Goal: Information Seeking & Learning: Check status

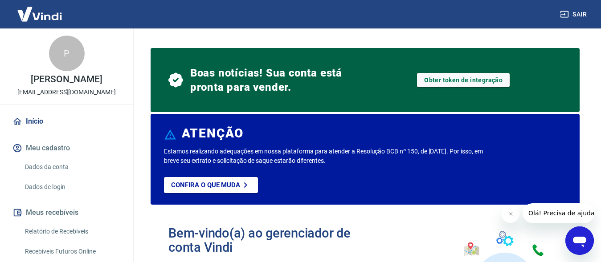
scroll to position [45, 0]
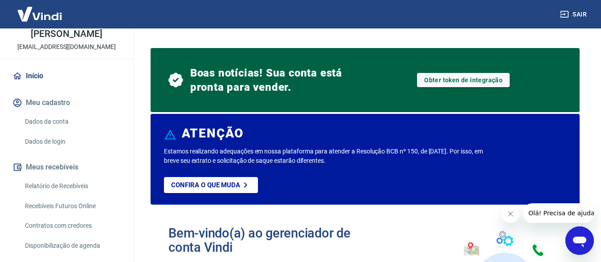
click at [80, 189] on link "Relatório de Recebíveis" at bounding box center [71, 186] width 101 height 18
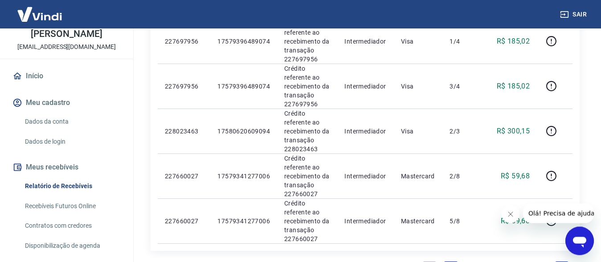
scroll to position [885, 0]
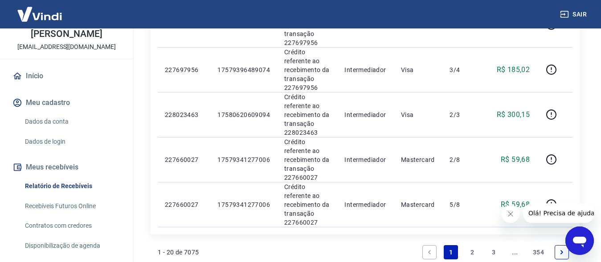
click at [538, 245] on link "354" at bounding box center [538, 252] width 18 height 14
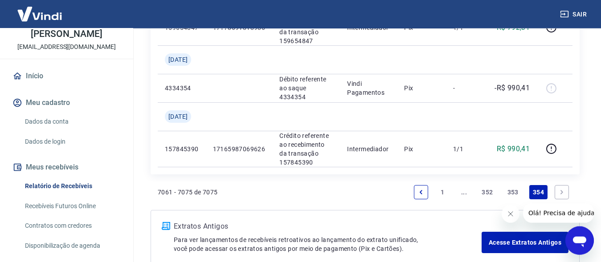
scroll to position [851, 0]
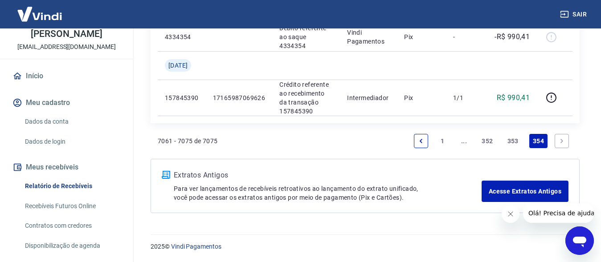
click at [443, 141] on link "1" at bounding box center [442, 141] width 14 height 14
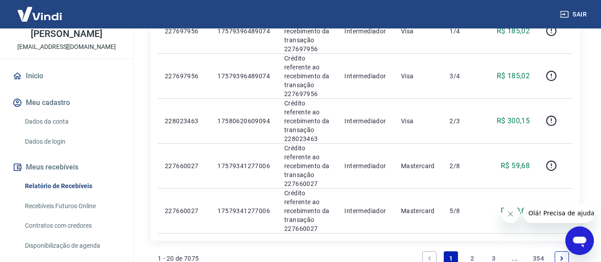
scroll to position [916, 0]
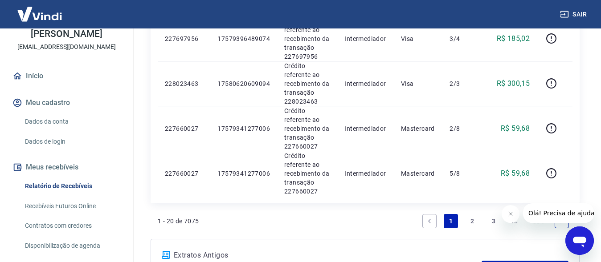
click at [493, 214] on link "3" at bounding box center [494, 221] width 14 height 14
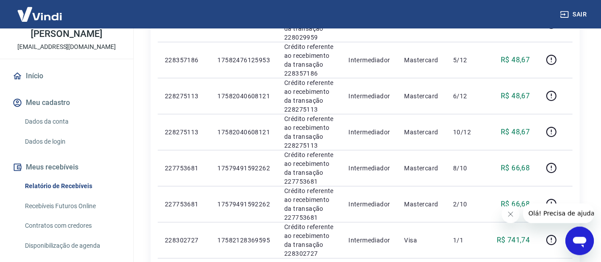
scroll to position [817, 0]
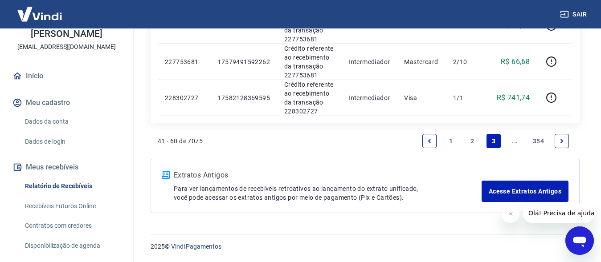
click at [515, 139] on link "..." at bounding box center [515, 141] width 14 height 14
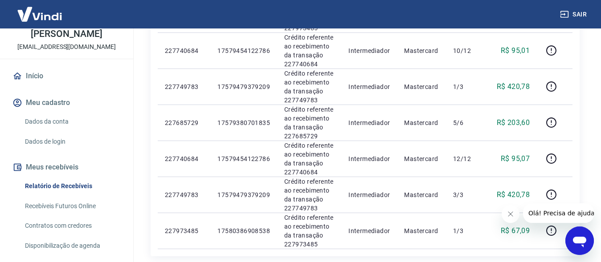
scroll to position [817, 0]
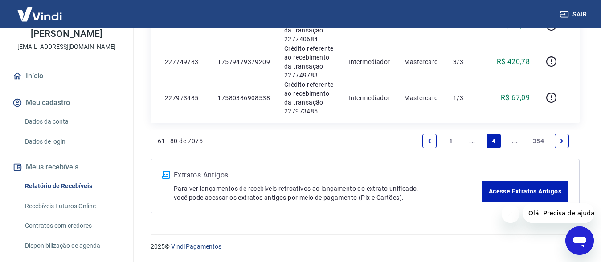
click at [559, 139] on icon "Next page" at bounding box center [562, 141] width 6 height 6
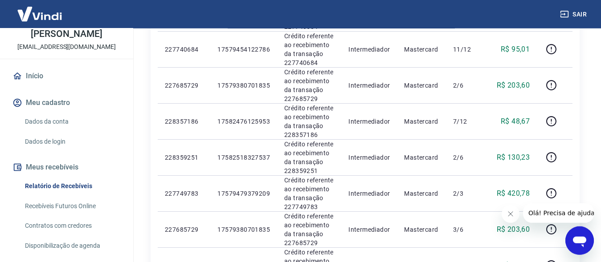
scroll to position [817, 0]
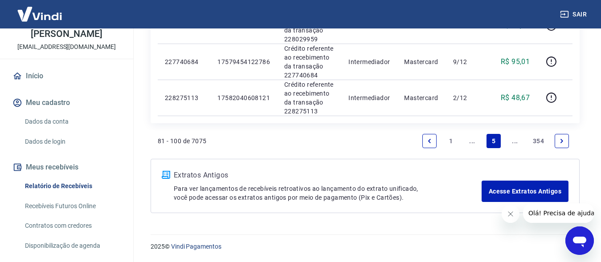
click at [564, 140] on icon "Next page" at bounding box center [562, 141] width 6 height 6
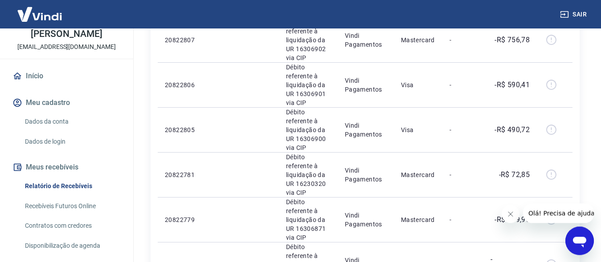
scroll to position [990, 0]
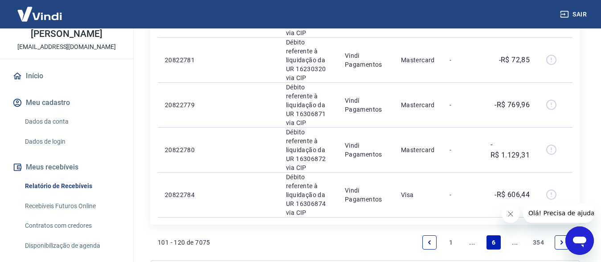
click at [559, 240] on icon "Next page" at bounding box center [562, 243] width 6 height 6
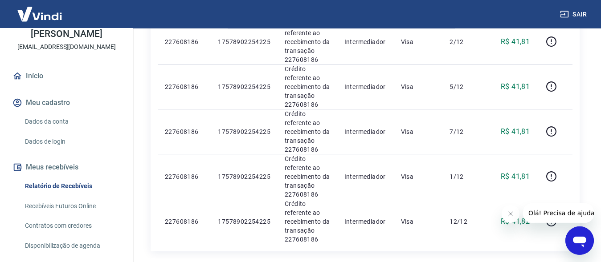
scroll to position [860, 0]
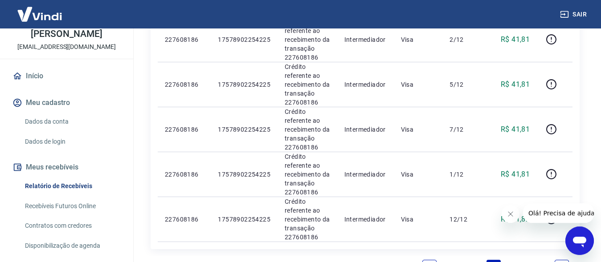
click at [560, 262] on icon "Next page" at bounding box center [562, 267] width 6 height 6
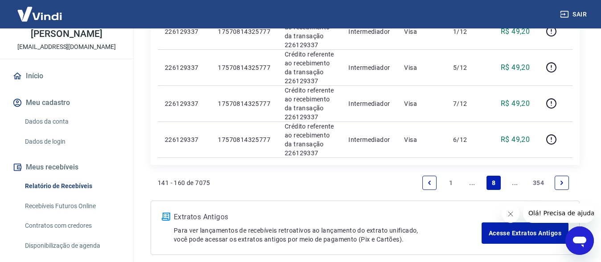
scroll to position [817, 0]
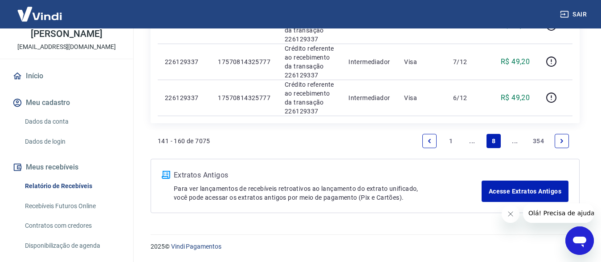
click at [563, 142] on icon "Next page" at bounding box center [562, 141] width 6 height 6
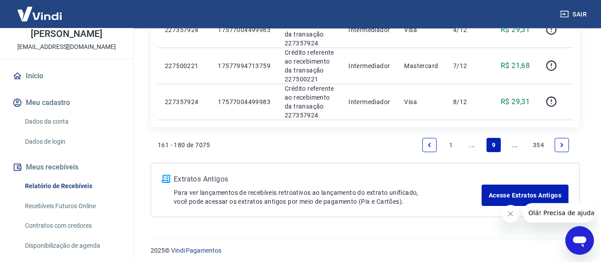
click at [563, 145] on icon "Next page" at bounding box center [562, 145] width 6 height 6
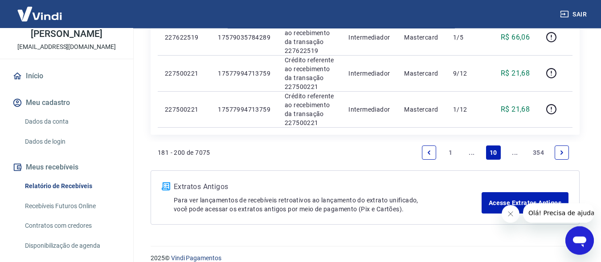
scroll to position [800, 0]
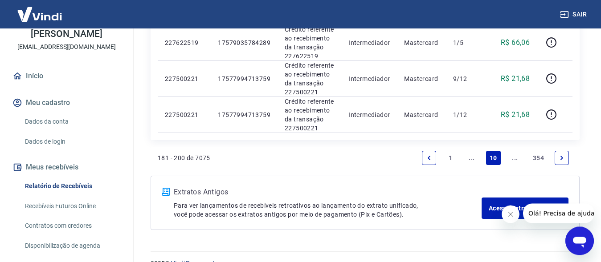
click at [563, 162] on link "Next page" at bounding box center [562, 158] width 14 height 14
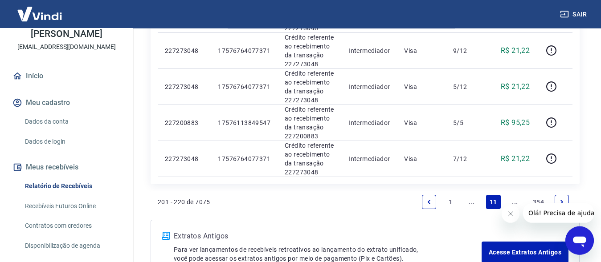
scroll to position [817, 0]
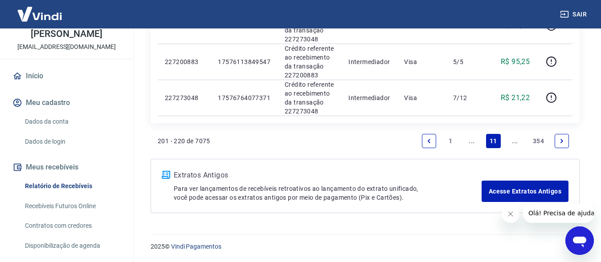
click at [563, 140] on icon "Next page" at bounding box center [562, 141] width 6 height 6
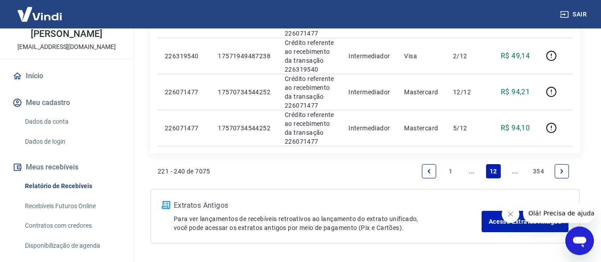
scroll to position [792, 0]
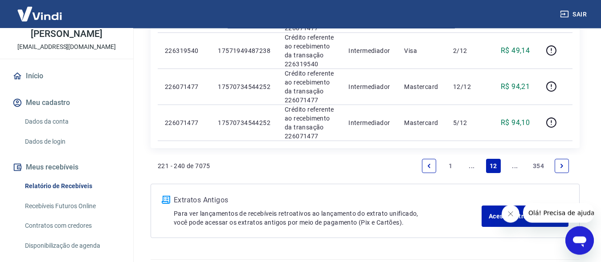
click at [562, 163] on link "Next page" at bounding box center [562, 166] width 14 height 14
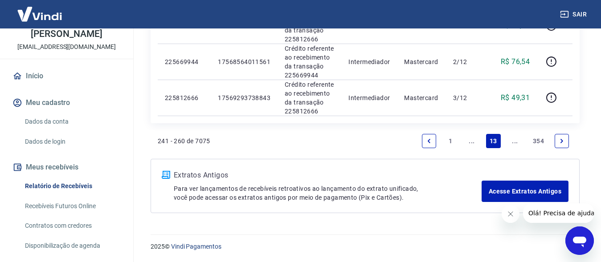
scroll to position [813, 0]
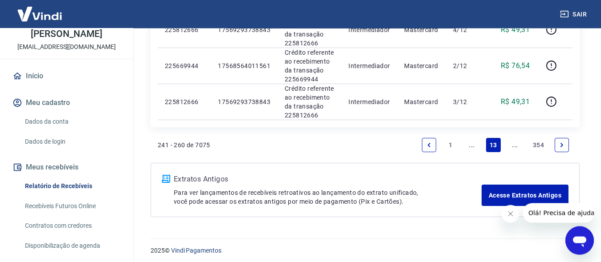
click at [559, 141] on link "Next page" at bounding box center [562, 145] width 14 height 14
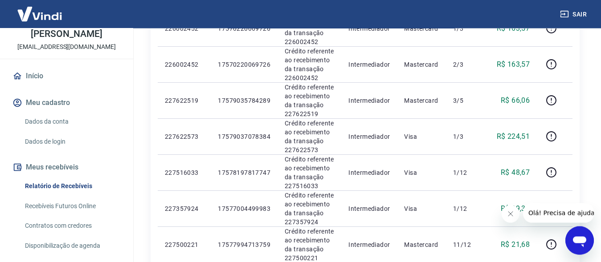
scroll to position [817, 0]
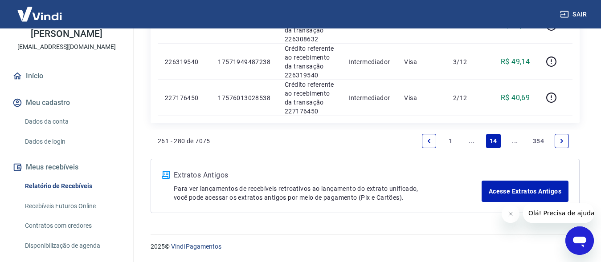
click at [559, 138] on icon "Next page" at bounding box center [562, 141] width 6 height 6
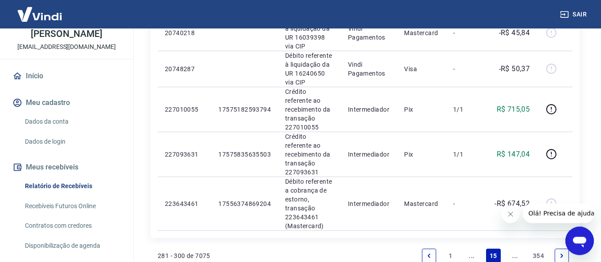
scroll to position [885, 0]
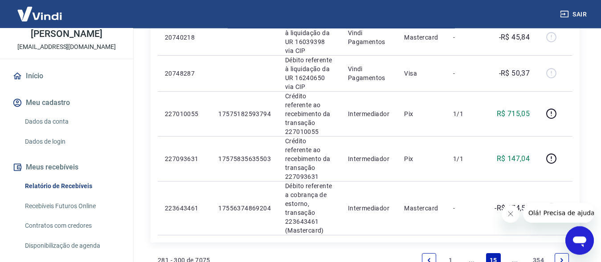
click at [563, 258] on icon "Next page" at bounding box center [562, 261] width 6 height 6
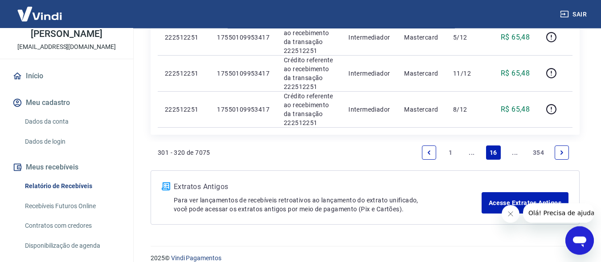
scroll to position [800, 0]
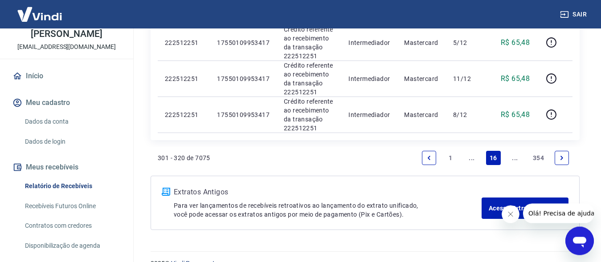
click at [562, 157] on icon "Next page" at bounding box center [562, 158] width 6 height 6
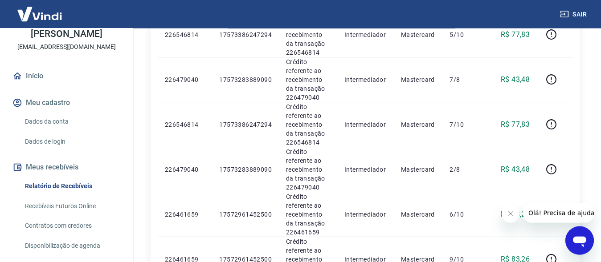
scroll to position [937, 0]
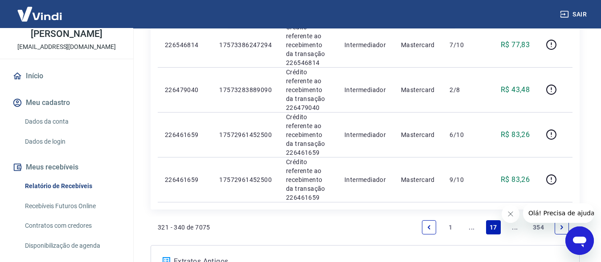
click at [560, 229] on icon "Next page" at bounding box center [562, 228] width 6 height 6
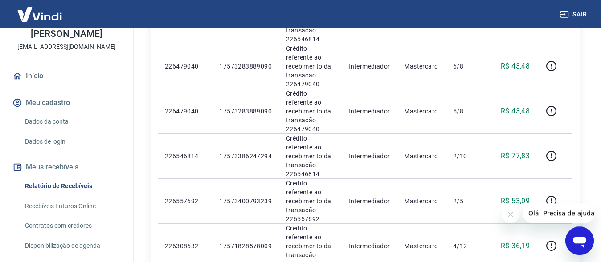
scroll to position [817, 0]
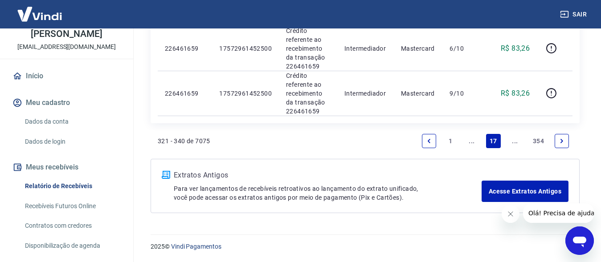
scroll to position [1001, 0]
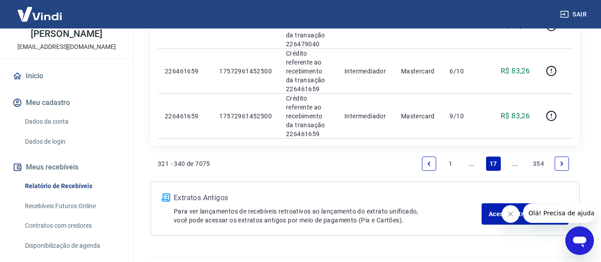
click at [431, 165] on icon "Previous page" at bounding box center [429, 164] width 6 height 6
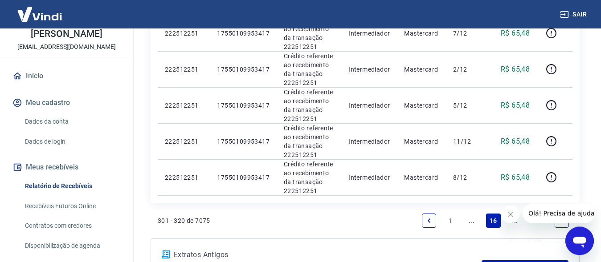
scroll to position [817, 0]
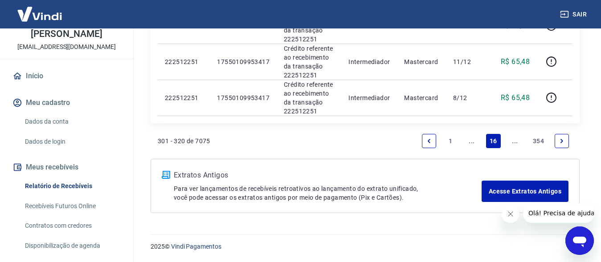
click at [432, 142] on icon "Previous page" at bounding box center [429, 141] width 6 height 6
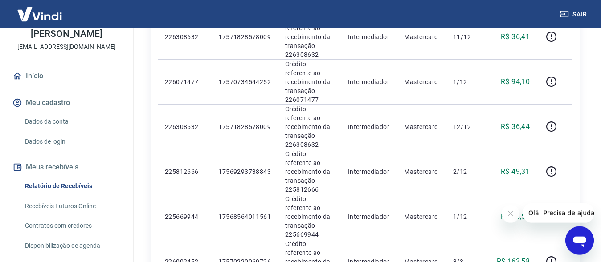
scroll to position [195, 0]
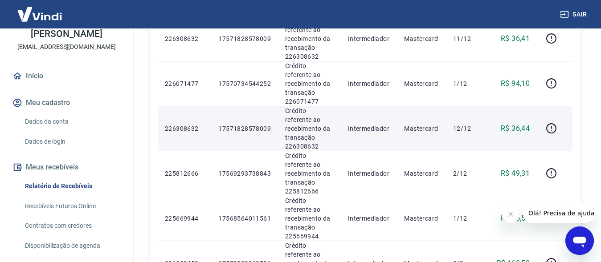
click at [191, 124] on p "226308632" at bounding box center [184, 128] width 39 height 9
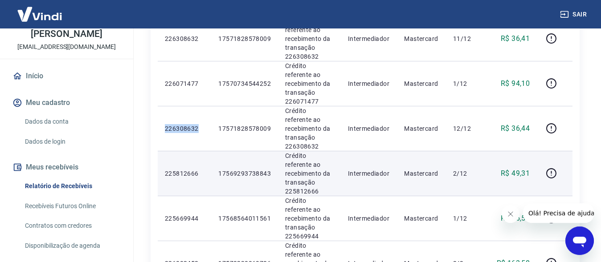
copy p "226308632"
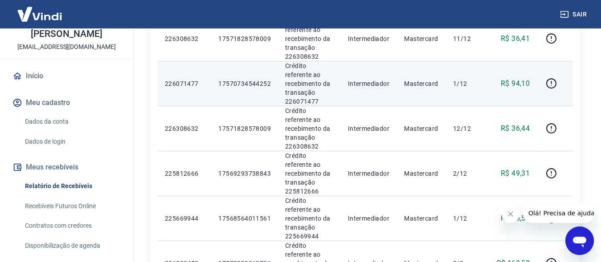
click at [184, 79] on p "226071477" at bounding box center [184, 83] width 39 height 9
copy p "226071477"
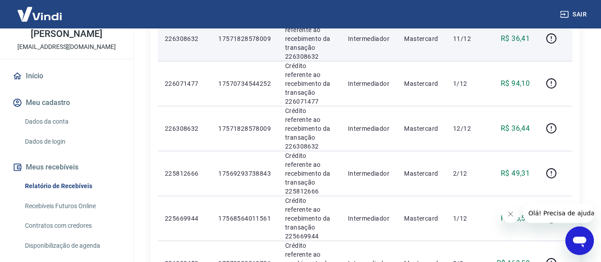
click at [192, 34] on p "226308632" at bounding box center [184, 38] width 39 height 9
copy p "226308632"
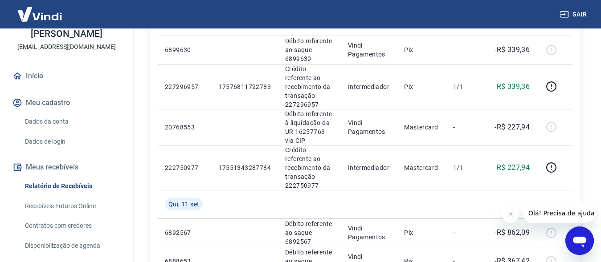
scroll to position [897, 0]
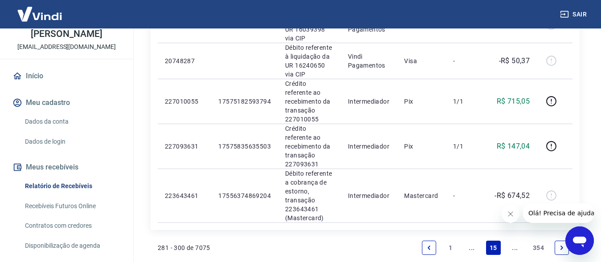
drag, startPoint x: 606, startPoint y: 45, endPoint x: 40, endPoint y: 3, distance: 567.8
click at [427, 245] on icon "Previous page" at bounding box center [429, 248] width 6 height 6
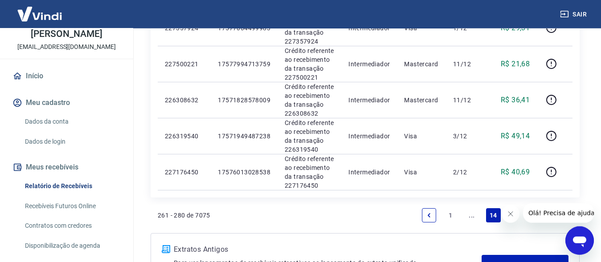
scroll to position [750, 0]
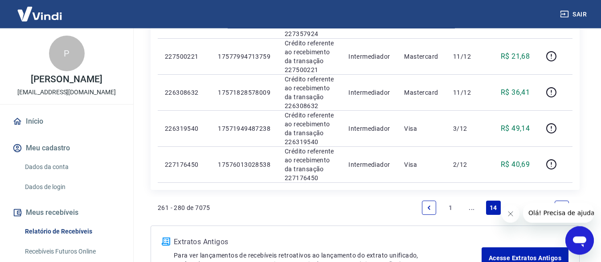
scroll to position [45, 0]
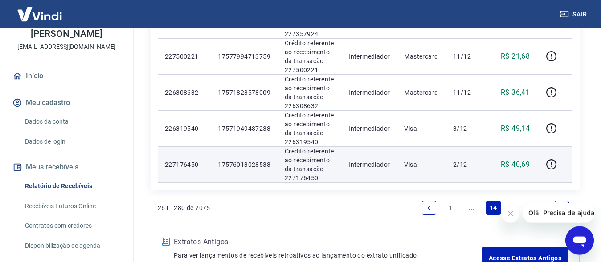
click at [184, 164] on p "227176450" at bounding box center [184, 164] width 39 height 9
copy p "227176450"
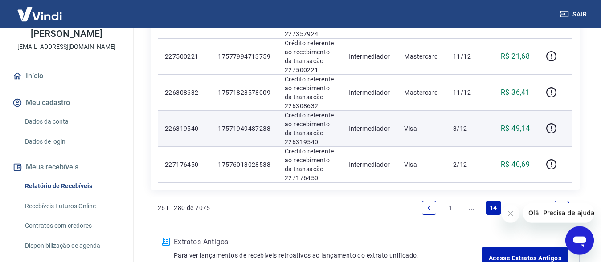
click at [191, 123] on td "226319540" at bounding box center [184, 128] width 53 height 36
click at [191, 127] on p "226319540" at bounding box center [184, 128] width 39 height 9
copy p "226319540"
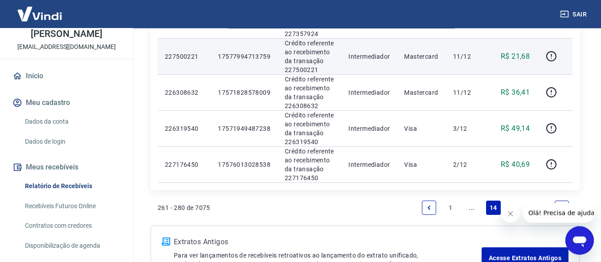
click at [183, 58] on p "227500221" at bounding box center [184, 56] width 39 height 9
copy p "227500221"
click at [189, 54] on p "227500221" at bounding box center [184, 56] width 39 height 9
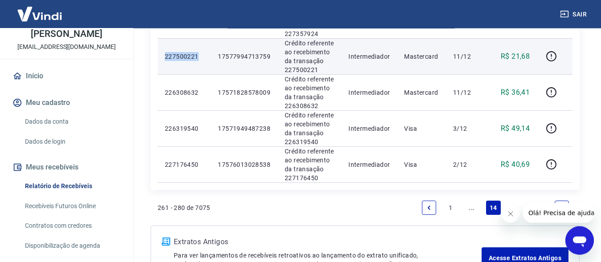
copy p "227500221"
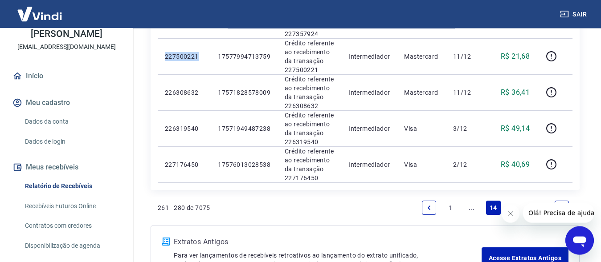
click at [78, 206] on link "Recebíveis Futuros Online" at bounding box center [71, 206] width 101 height 18
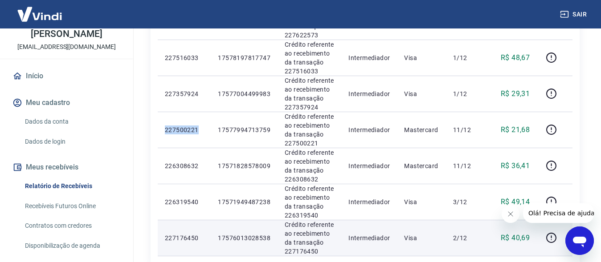
scroll to position [659, 0]
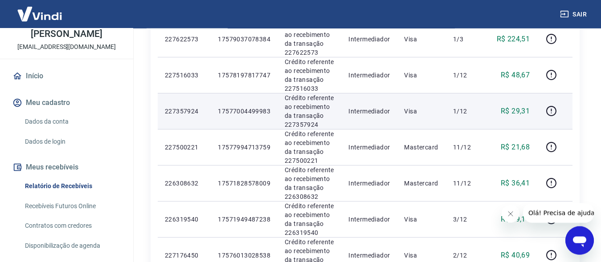
click at [184, 111] on p "227357924" at bounding box center [184, 111] width 39 height 9
copy p "227357924"
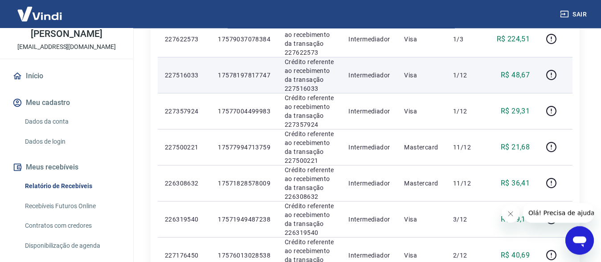
click at [193, 74] on p "227516033" at bounding box center [184, 75] width 39 height 9
copy p "227516033"
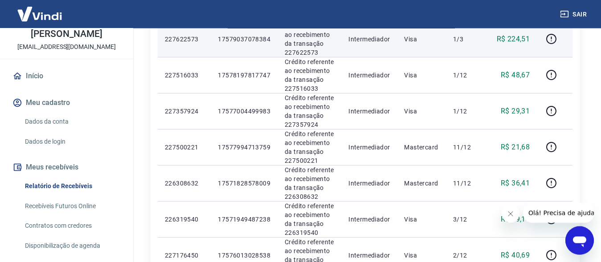
click at [190, 38] on p "227622573" at bounding box center [184, 39] width 39 height 9
copy p "227622573"
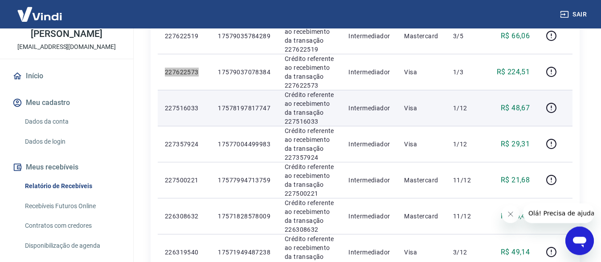
scroll to position [568, 0]
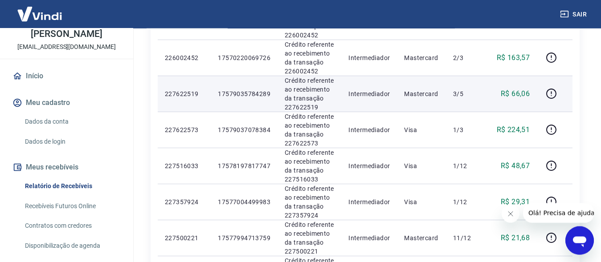
click at [188, 94] on p "227622519" at bounding box center [184, 94] width 39 height 9
click at [188, 95] on p "227622519" at bounding box center [184, 94] width 39 height 9
copy p "227622519"
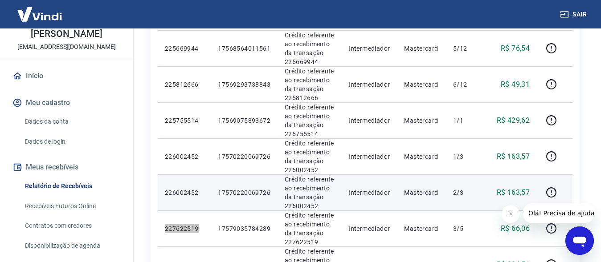
scroll to position [432, 0]
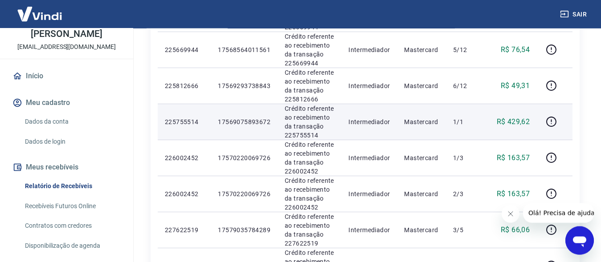
click at [192, 120] on p "225755514" at bounding box center [184, 122] width 39 height 9
copy p "225755514"
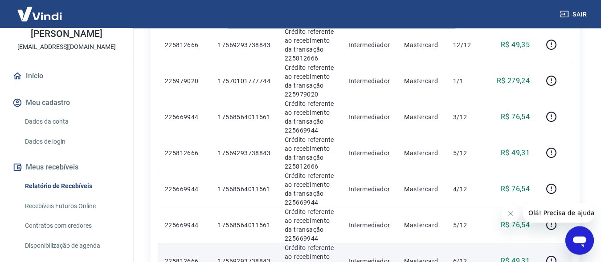
scroll to position [250, 0]
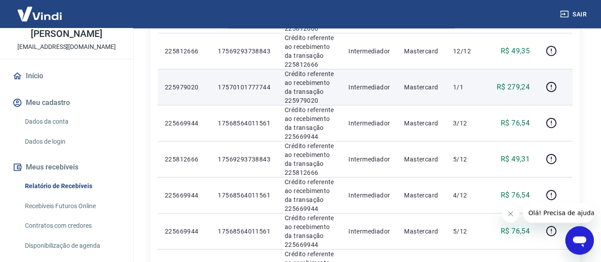
click at [192, 90] on p "225979020" at bounding box center [184, 87] width 39 height 9
click at [191, 92] on td "225979020" at bounding box center [184, 87] width 53 height 36
copy p "225979020"
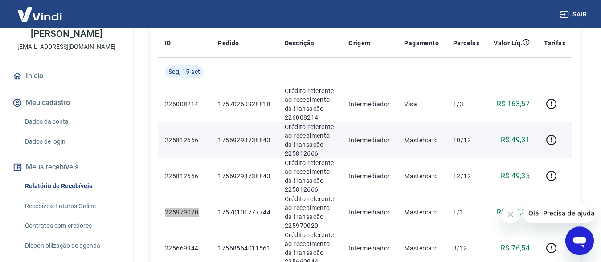
scroll to position [114, 0]
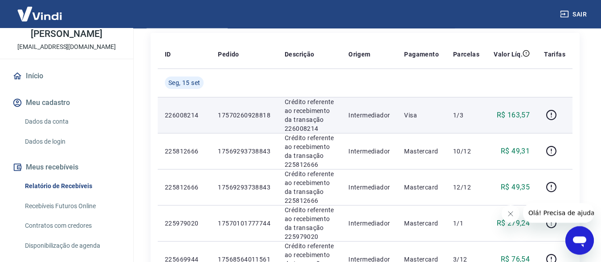
click at [188, 112] on p "226008214" at bounding box center [184, 115] width 39 height 9
click at [188, 118] on p "226008214" at bounding box center [184, 115] width 39 height 9
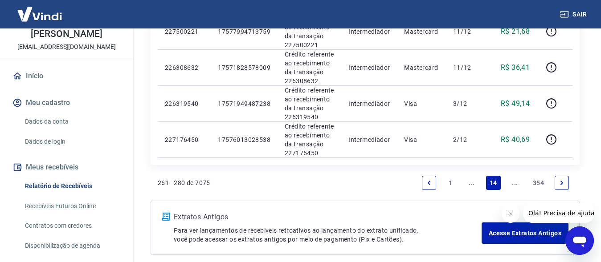
scroll to position [771, 0]
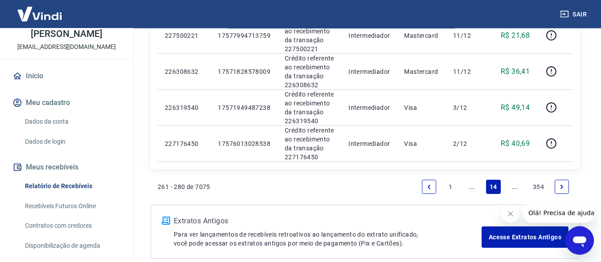
click at [427, 188] on icon "Previous page" at bounding box center [429, 187] width 6 height 6
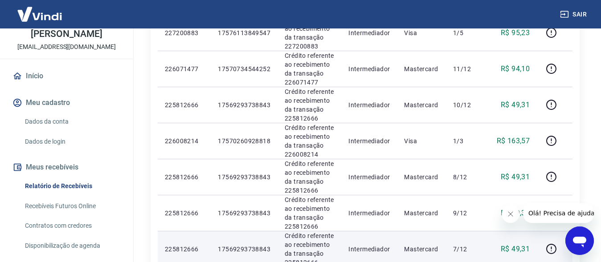
scroll to position [510, 0]
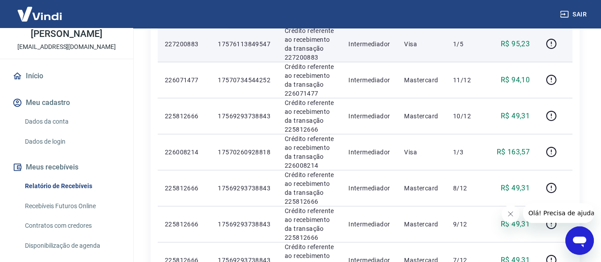
click at [185, 44] on p "227200883" at bounding box center [184, 44] width 39 height 9
click at [184, 45] on p "227200883" at bounding box center [184, 44] width 39 height 9
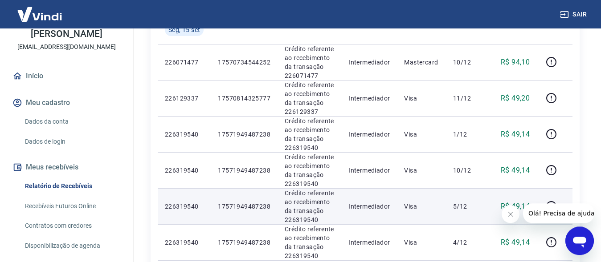
scroll to position [146, 0]
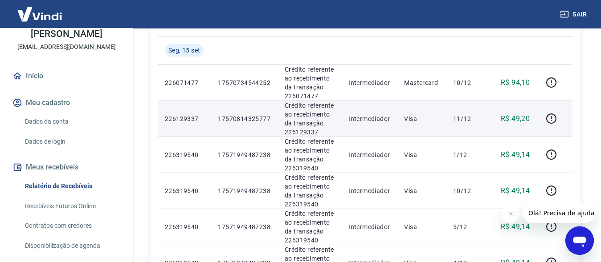
click at [192, 118] on p "226129337" at bounding box center [184, 119] width 39 height 9
click at [192, 119] on p "226129337" at bounding box center [184, 119] width 39 height 9
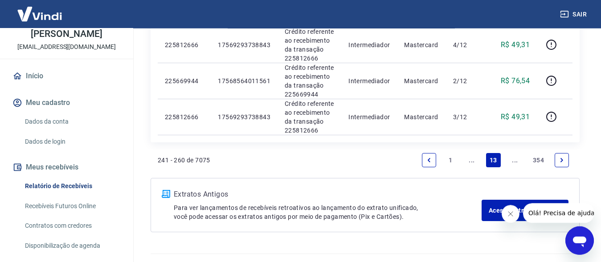
scroll to position [817, 0]
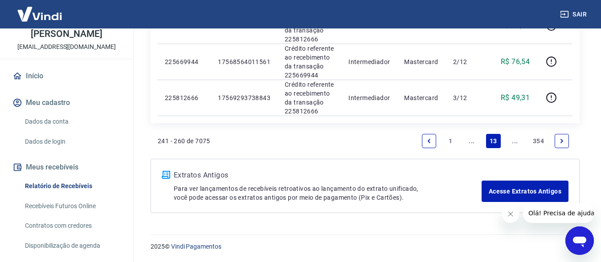
click at [428, 139] on icon "Previous page" at bounding box center [429, 141] width 6 height 6
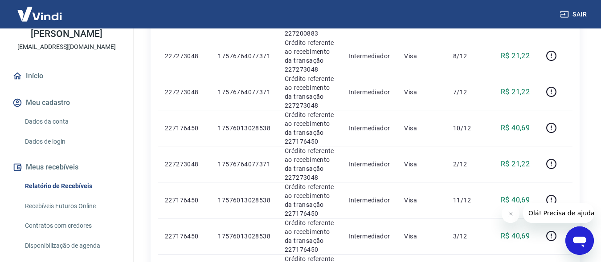
scroll to position [241, 0]
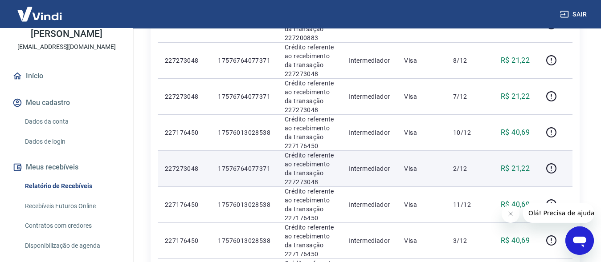
click at [188, 168] on p "227273048" at bounding box center [184, 168] width 39 height 9
click at [188, 172] on p "227273048" at bounding box center [184, 168] width 39 height 9
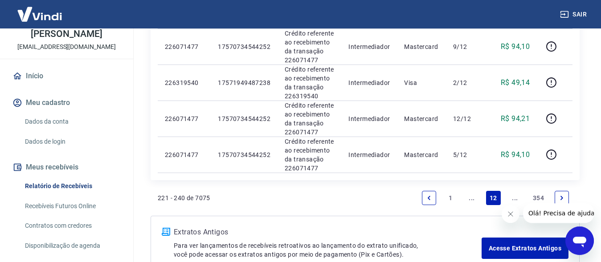
scroll to position [788, 0]
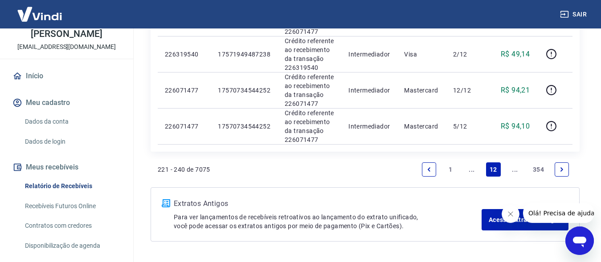
click at [427, 168] on icon "Previous page" at bounding box center [429, 170] width 6 height 6
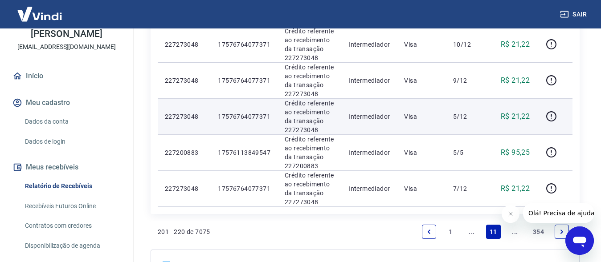
scroll to position [680, 0]
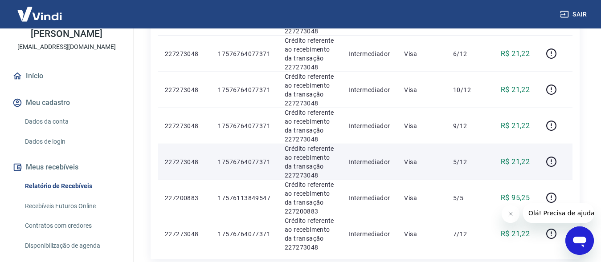
click at [190, 158] on p "227273048" at bounding box center [184, 162] width 39 height 9
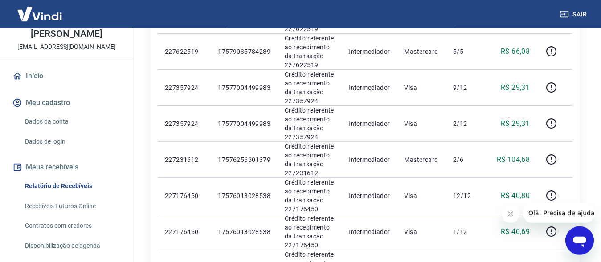
scroll to position [317, 0]
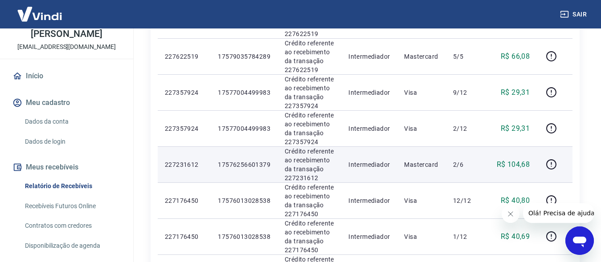
click at [185, 165] on p "227231612" at bounding box center [184, 164] width 39 height 9
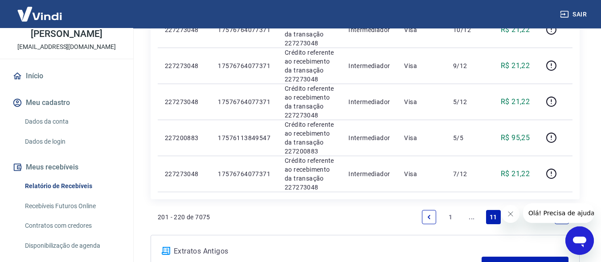
scroll to position [817, 0]
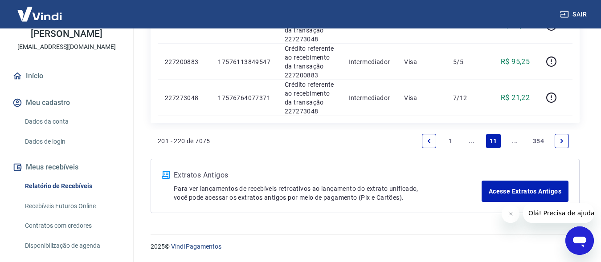
click at [430, 139] on icon "Previous page" at bounding box center [429, 141] width 3 height 4
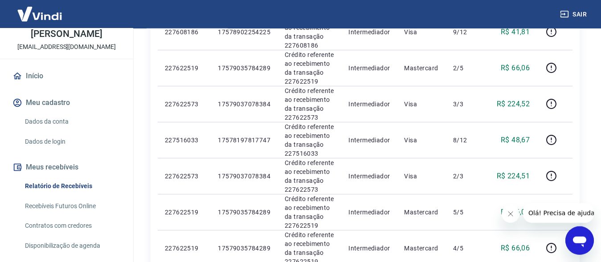
scroll to position [542, 0]
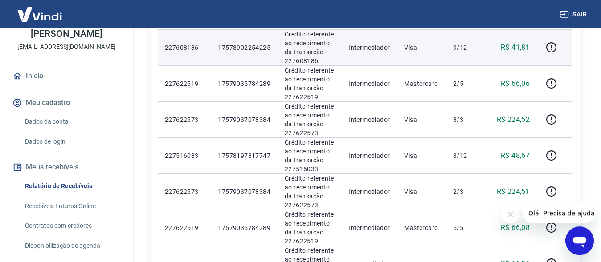
click at [192, 45] on p "227608186" at bounding box center [184, 47] width 39 height 9
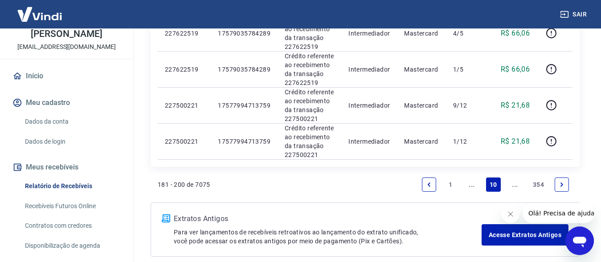
scroll to position [817, 0]
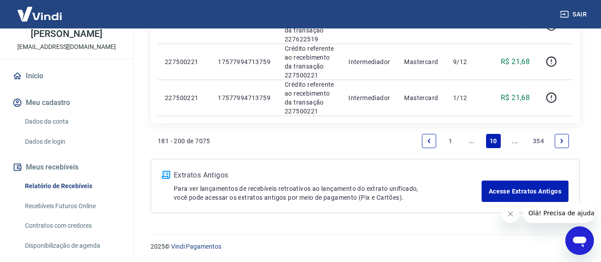
click at [428, 140] on icon "Previous page" at bounding box center [429, 141] width 6 height 6
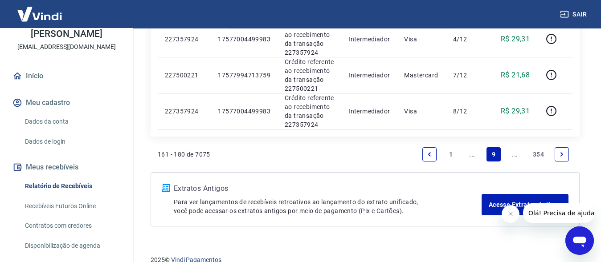
scroll to position [817, 0]
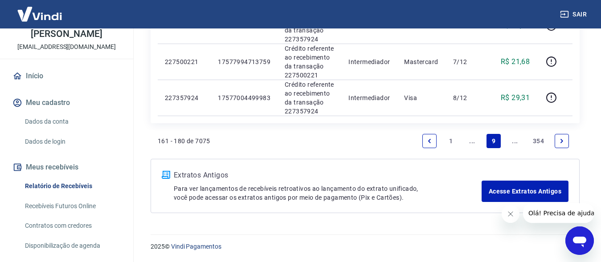
click at [429, 142] on icon "Previous page" at bounding box center [429, 141] width 3 height 4
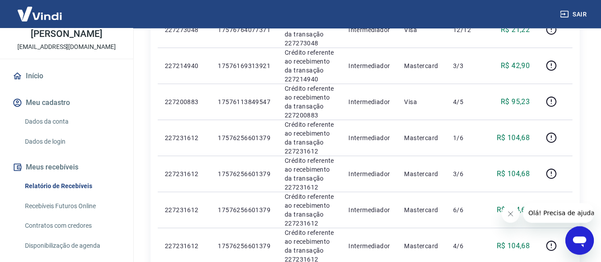
scroll to position [271, 0]
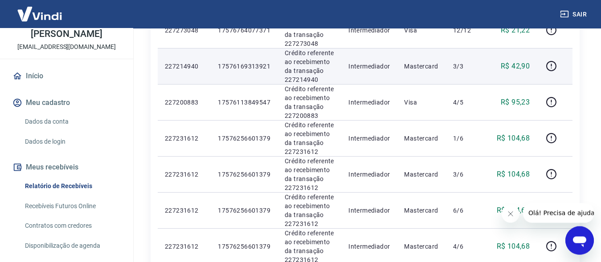
click at [189, 63] on p "227214940" at bounding box center [184, 66] width 39 height 9
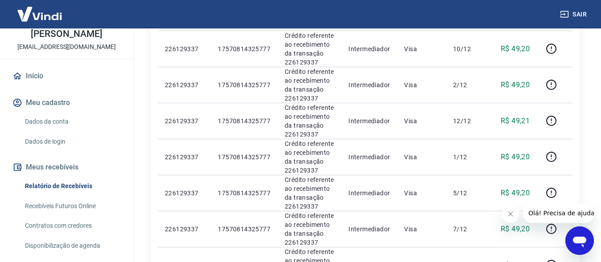
scroll to position [750, 0]
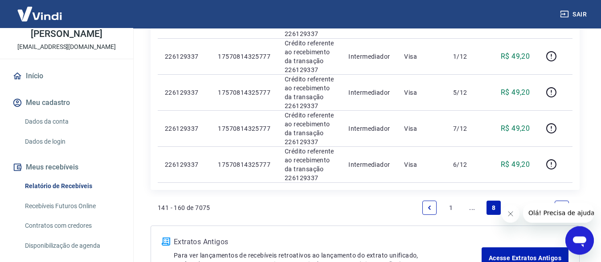
click at [430, 209] on icon "Previous page" at bounding box center [429, 208] width 6 height 6
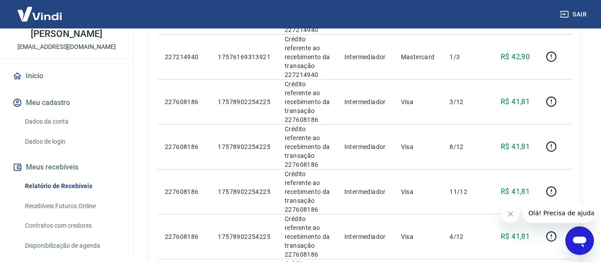
scroll to position [916, 0]
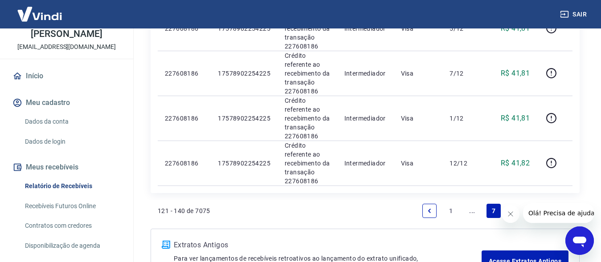
click at [430, 209] on icon "Previous page" at bounding box center [429, 211] width 3 height 4
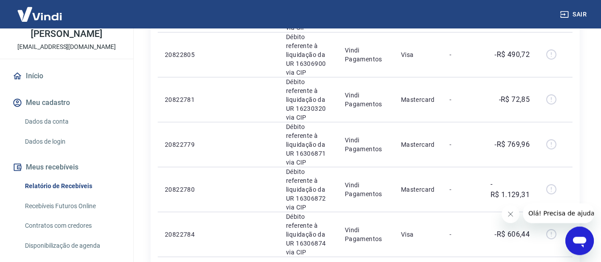
scroll to position [990, 0]
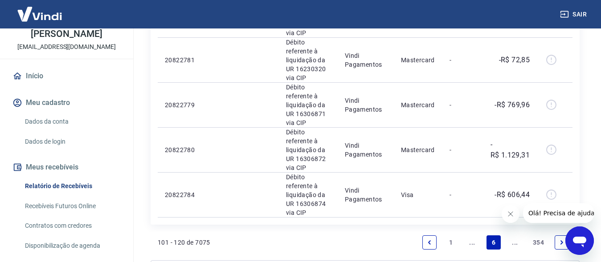
click at [432, 240] on icon "Previous page" at bounding box center [429, 243] width 6 height 6
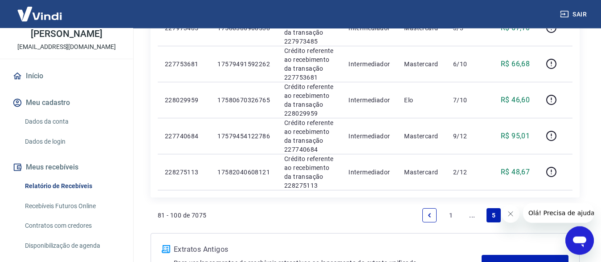
scroll to position [777, 0]
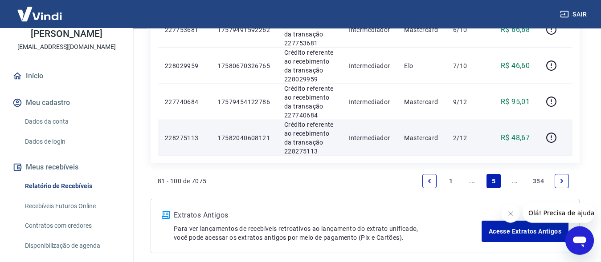
click at [191, 139] on p "228275113" at bounding box center [184, 138] width 38 height 9
click at [181, 138] on p "228275113" at bounding box center [184, 138] width 38 height 9
click at [181, 137] on p "228275113" at bounding box center [184, 138] width 38 height 9
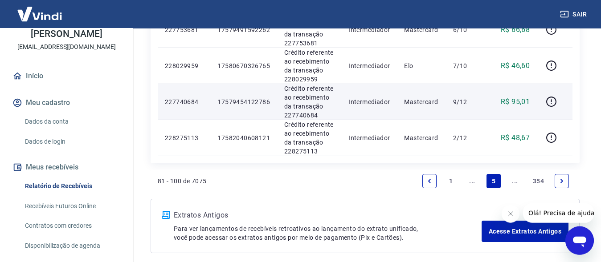
click at [191, 100] on p "227740684" at bounding box center [184, 102] width 38 height 9
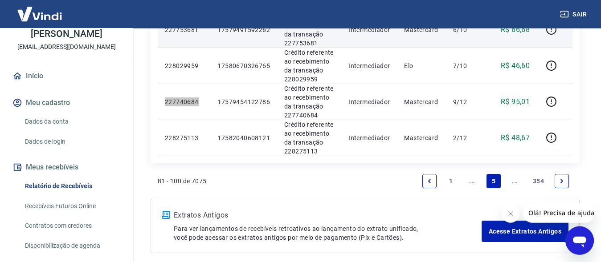
scroll to position [731, 0]
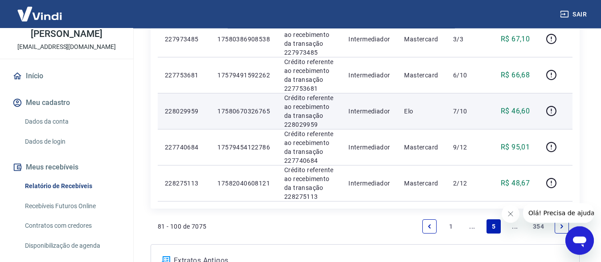
click at [187, 110] on p "228029959" at bounding box center [184, 111] width 38 height 9
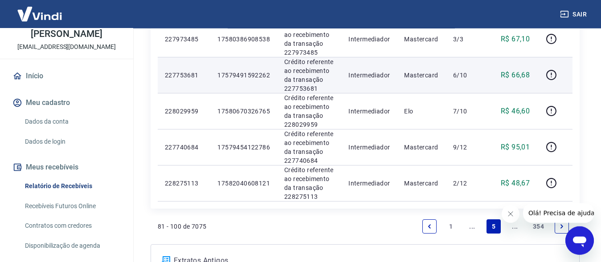
click at [188, 76] on p "227753681" at bounding box center [184, 75] width 38 height 9
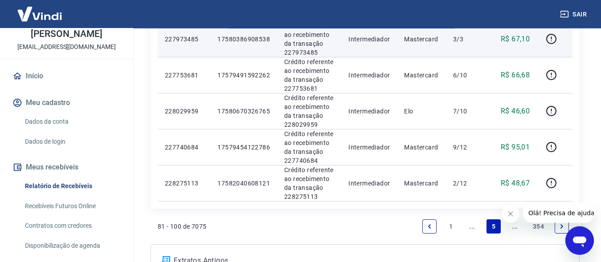
click at [183, 38] on p "227973485" at bounding box center [184, 39] width 38 height 9
click at [184, 38] on p "227973485" at bounding box center [184, 39] width 38 height 9
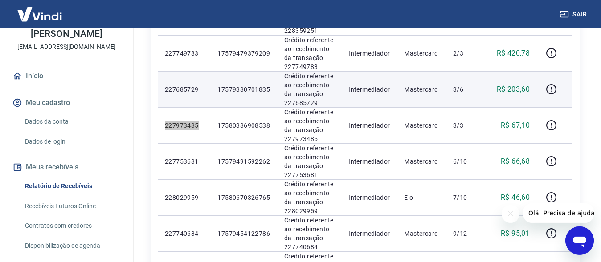
scroll to position [640, 0]
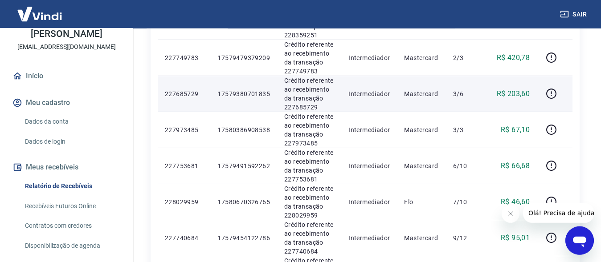
click at [187, 92] on p "227685729" at bounding box center [184, 94] width 38 height 9
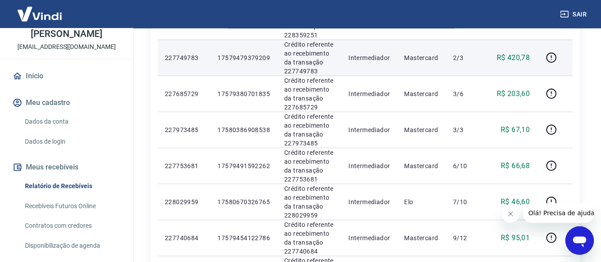
click at [191, 58] on p "227749783" at bounding box center [184, 57] width 38 height 9
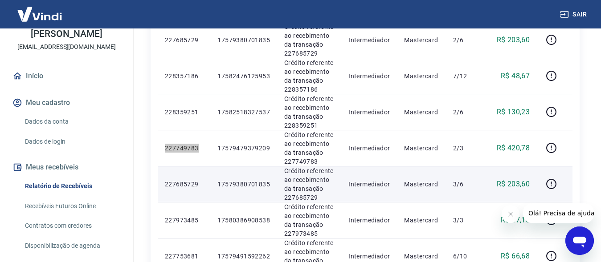
scroll to position [549, 0]
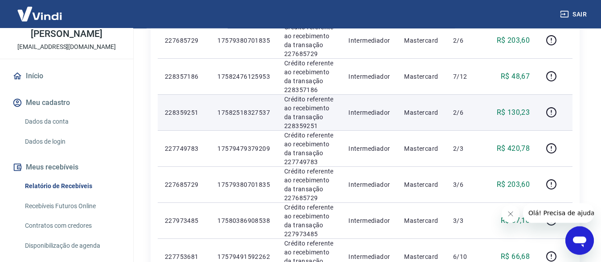
click at [180, 110] on p "228359251" at bounding box center [184, 112] width 38 height 9
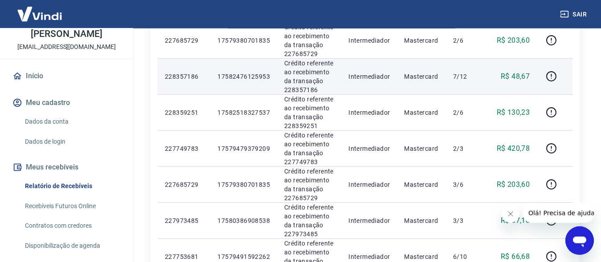
click at [189, 74] on p "228357186" at bounding box center [184, 76] width 38 height 9
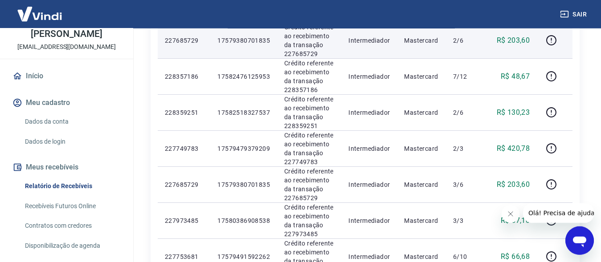
click at [183, 41] on p "227685729" at bounding box center [184, 40] width 38 height 9
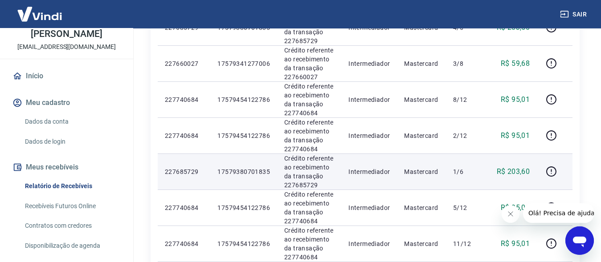
scroll to position [277, 0]
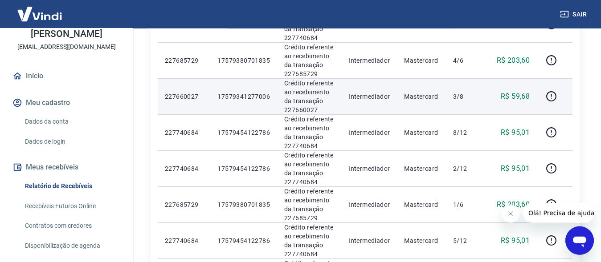
click at [180, 94] on p "227660027" at bounding box center [184, 96] width 38 height 9
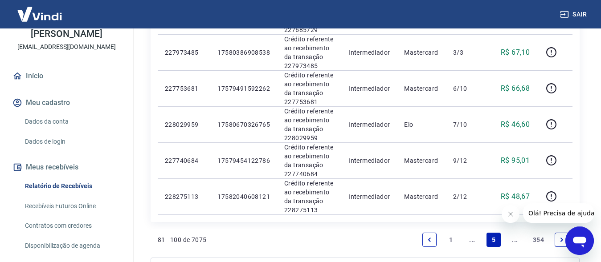
scroll to position [746, 0]
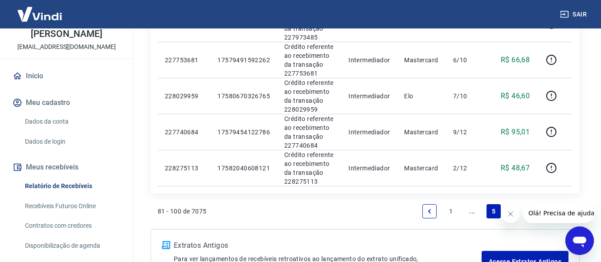
click at [430, 210] on icon "Previous page" at bounding box center [429, 211] width 3 height 4
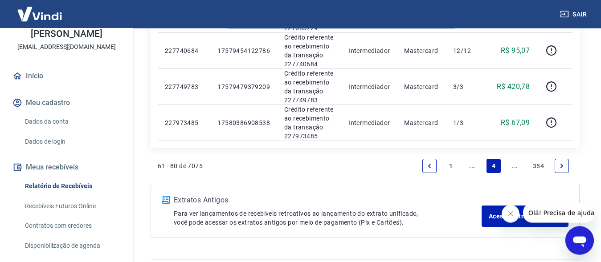
scroll to position [817, 0]
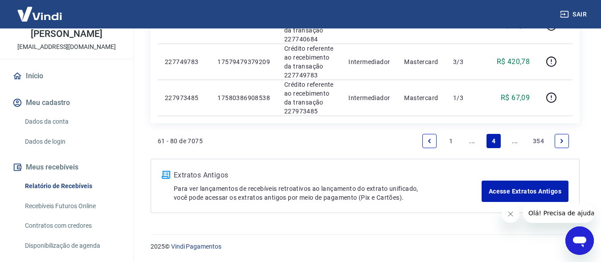
drag, startPoint x: 606, startPoint y: 45, endPoint x: 13, endPoint y: 8, distance: 594.1
click at [428, 138] on link "Previous page" at bounding box center [429, 141] width 14 height 14
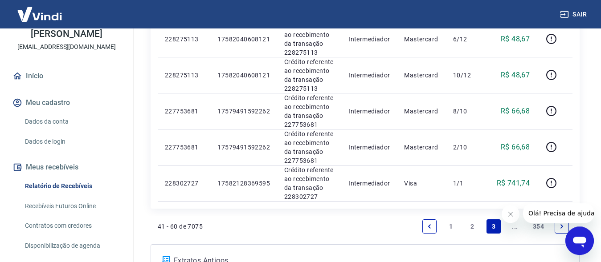
scroll to position [733, 0]
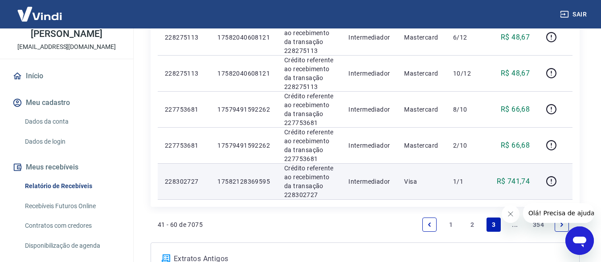
click at [180, 174] on td "228302727" at bounding box center [184, 182] width 53 height 36
click at [180, 181] on p "228302727" at bounding box center [184, 181] width 38 height 9
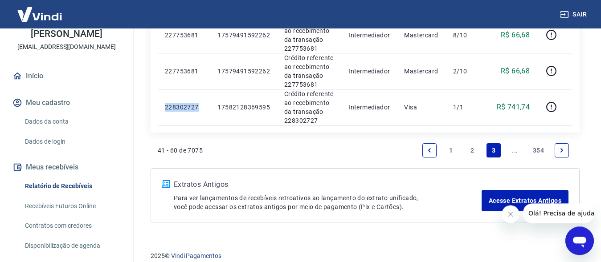
scroll to position [817, 0]
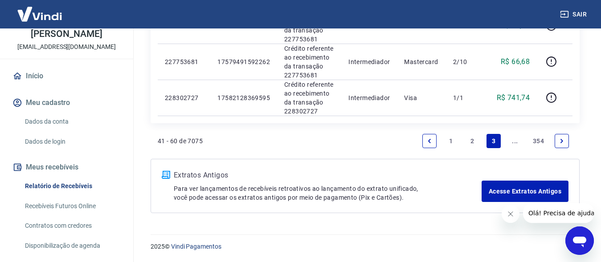
click at [470, 141] on link "2" at bounding box center [472, 141] width 14 height 14
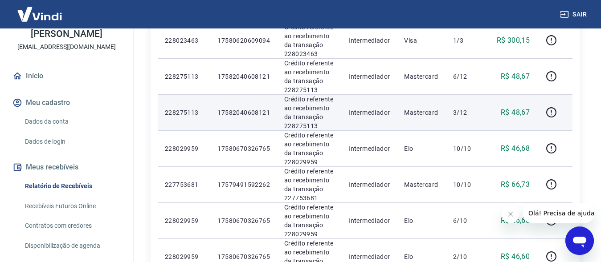
scroll to position [597, 0]
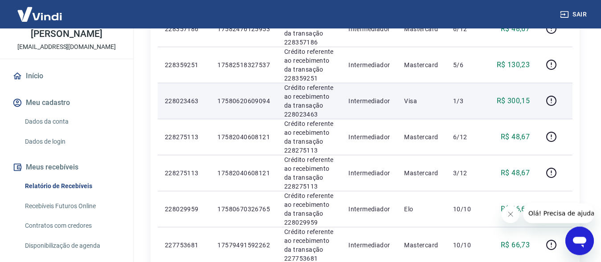
click at [186, 97] on p "228023463" at bounding box center [184, 101] width 38 height 9
click at [186, 98] on p "228023463" at bounding box center [184, 101] width 38 height 9
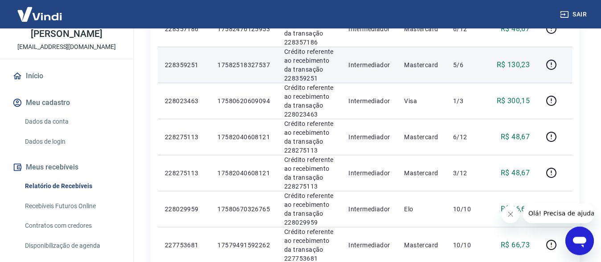
click at [190, 61] on p "228359251" at bounding box center [184, 65] width 38 height 9
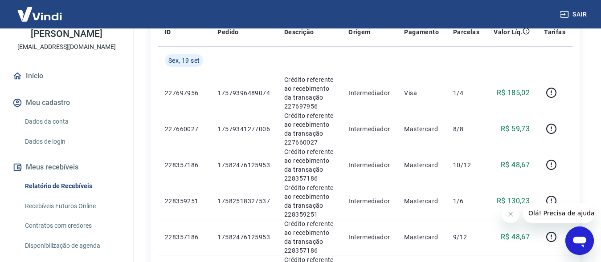
scroll to position [97, 0]
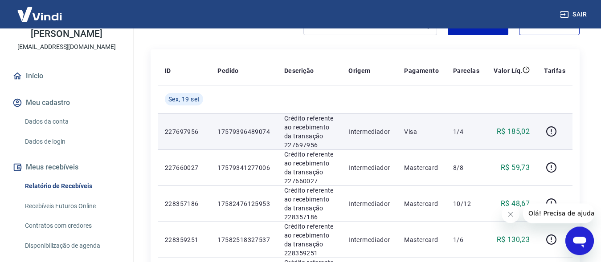
click at [186, 131] on p "227697956" at bounding box center [184, 131] width 38 height 9
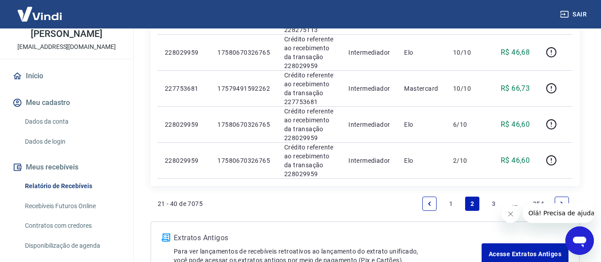
scroll to position [817, 0]
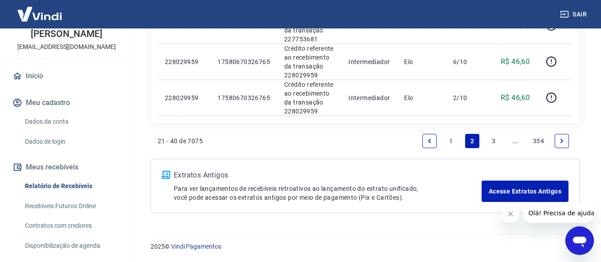
click at [452, 140] on link "1" at bounding box center [451, 141] width 14 height 14
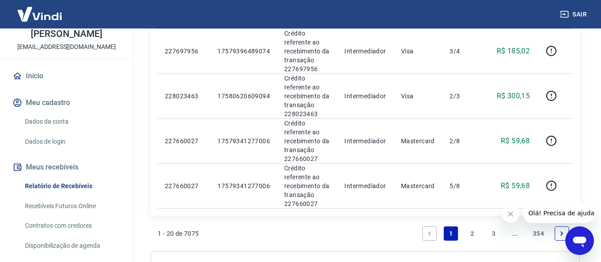
scroll to position [916, 0]
